Goal: Task Accomplishment & Management: Use online tool/utility

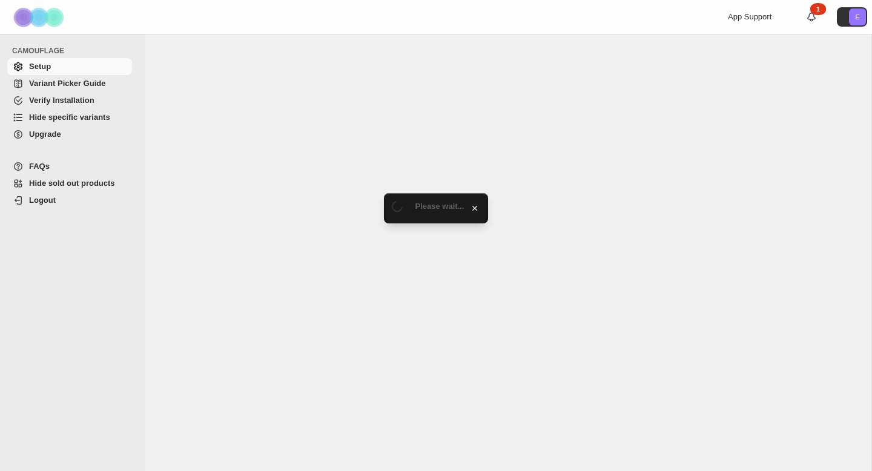
select select "******"
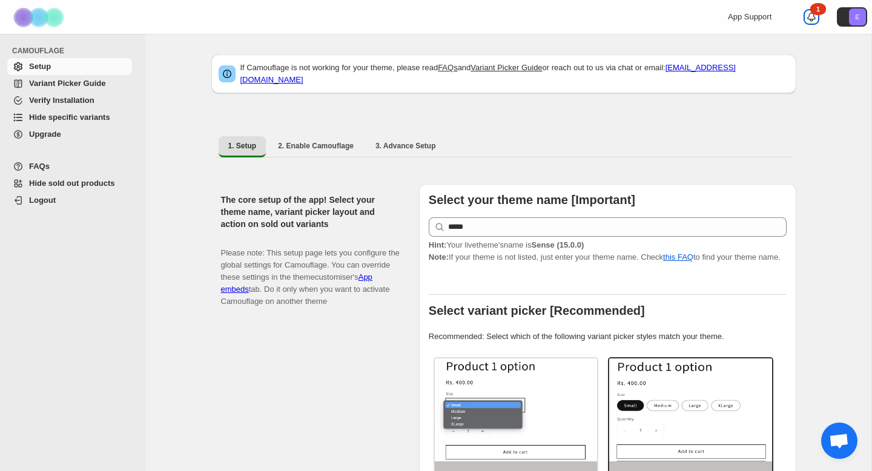
click at [816, 12] on div "1" at bounding box center [818, 9] width 16 height 12
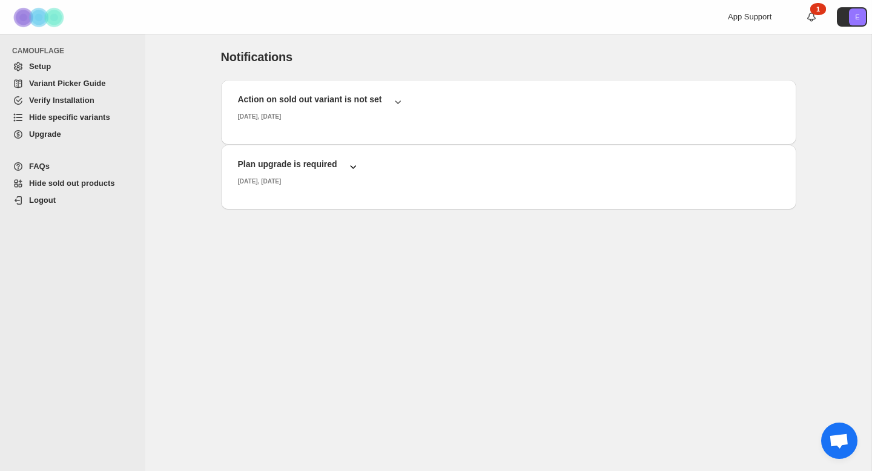
click at [394, 162] on button "Plan upgrade is required Friday, August, 2025" at bounding box center [509, 172] width 556 height 36
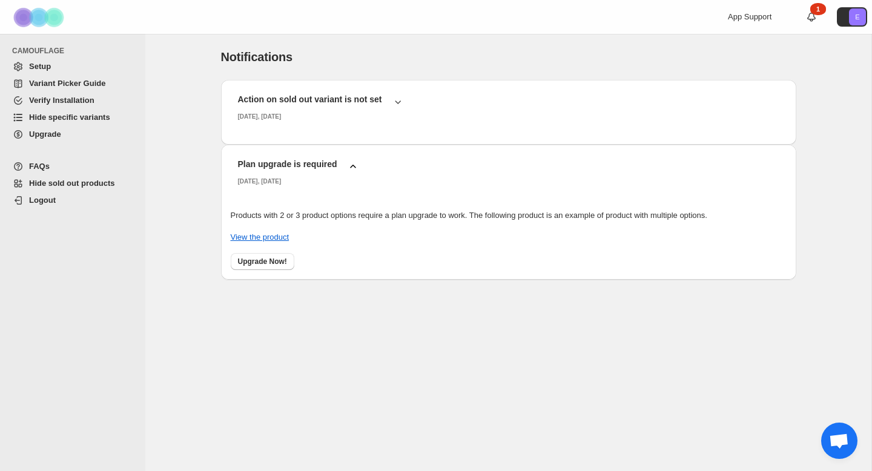
click at [394, 162] on button "Plan upgrade is required Friday, August, 2025" at bounding box center [509, 172] width 556 height 36
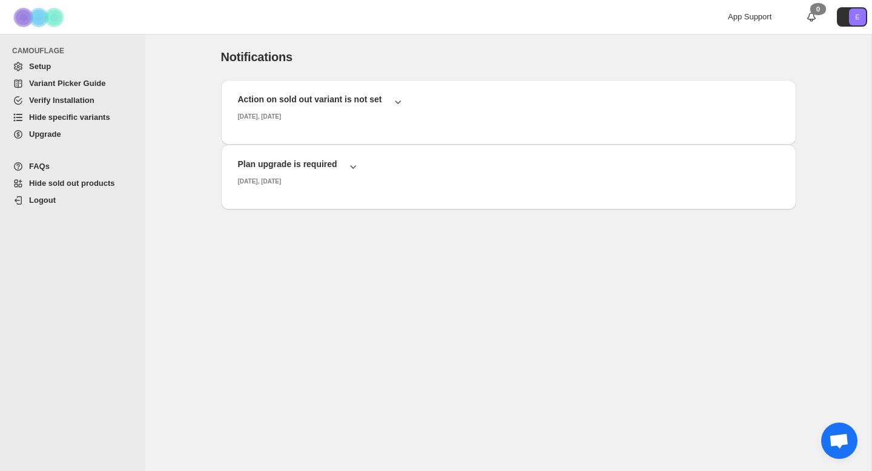
click at [99, 113] on span "Hide specific variants" at bounding box center [69, 117] width 81 height 9
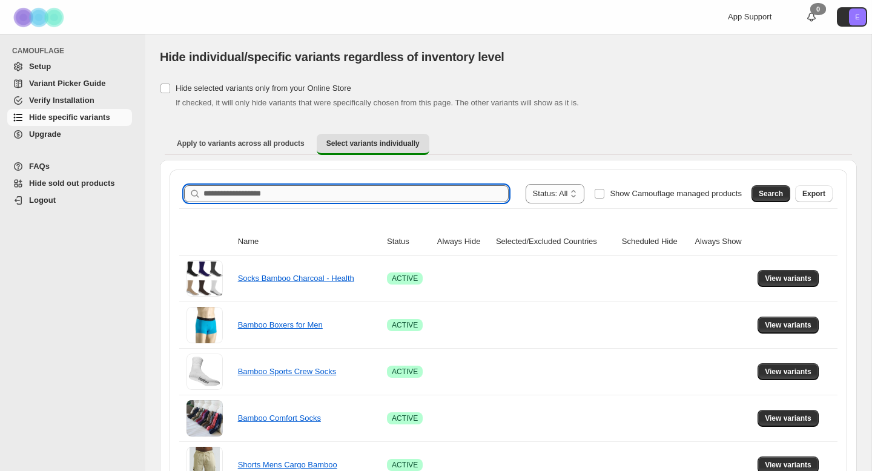
click at [243, 192] on input "Search product name" at bounding box center [355, 193] width 305 height 17
type input "*********"
click at [760, 197] on span "Search" at bounding box center [771, 194] width 24 height 10
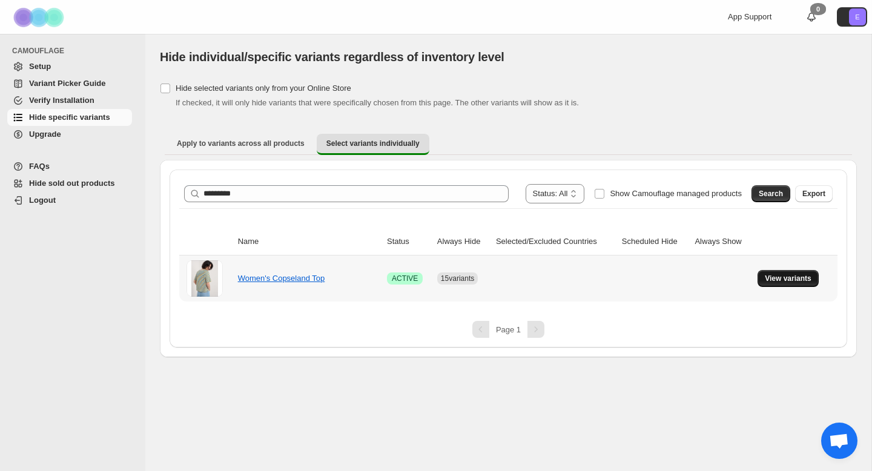
click at [779, 271] on button "View variants" at bounding box center [787, 278] width 61 height 17
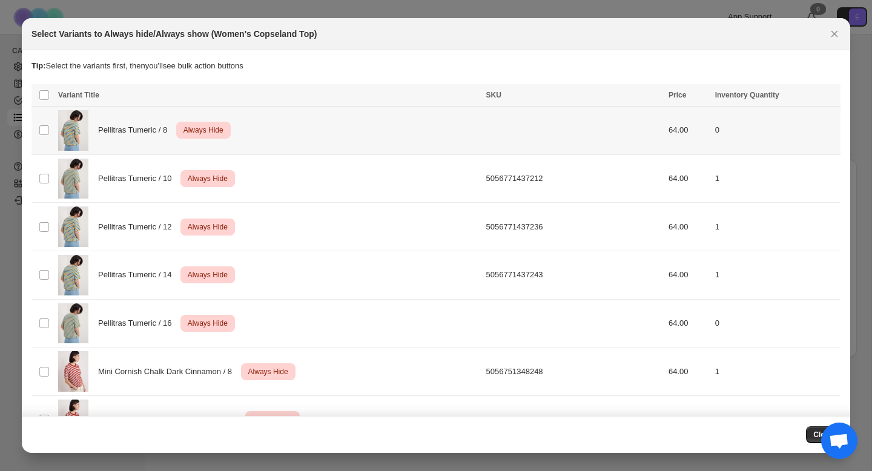
click at [220, 133] on span "Always Hide" at bounding box center [203, 130] width 45 height 15
click at [52, 183] on td "Select product variant" at bounding box center [42, 178] width 23 height 48
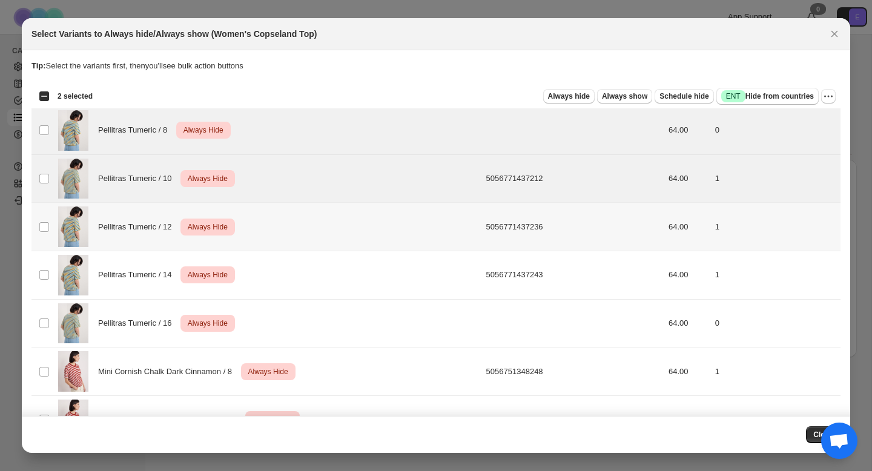
click at [51, 242] on td "Select product variant" at bounding box center [42, 227] width 23 height 48
click at [51, 281] on td "Select product variant" at bounding box center [42, 275] width 23 height 48
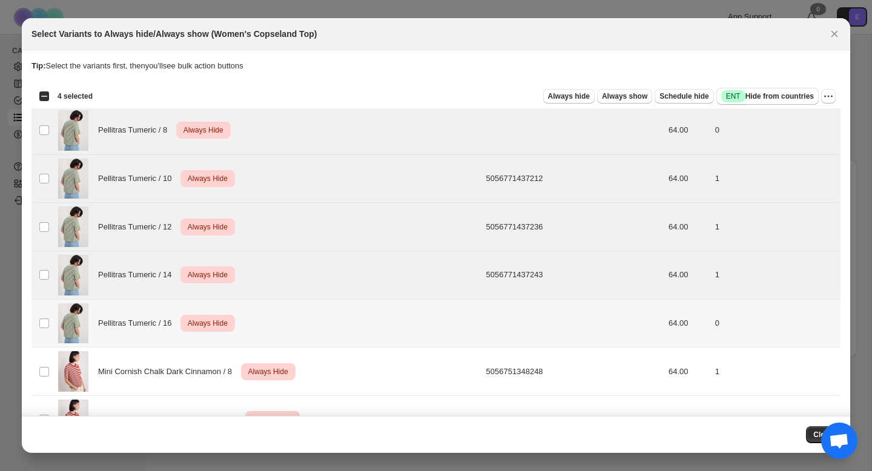
click at [51, 323] on td "Select product variant" at bounding box center [42, 323] width 23 height 48
click at [641, 99] on span "Always show" at bounding box center [624, 96] width 45 height 10
